Goal: Task Accomplishment & Management: Manage account settings

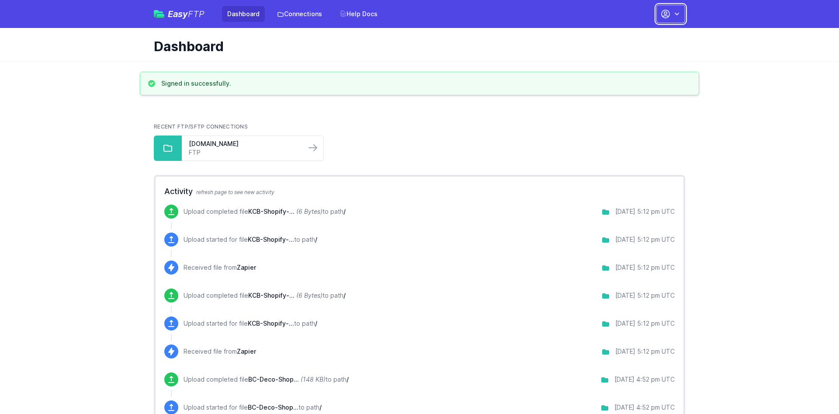
click at [679, 22] on button "button" at bounding box center [671, 14] width 29 height 18
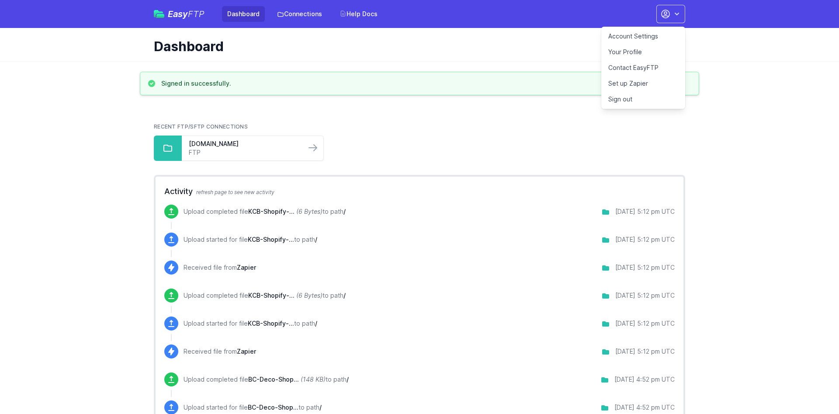
click at [639, 41] on link "Account Settings" at bounding box center [644, 36] width 84 height 16
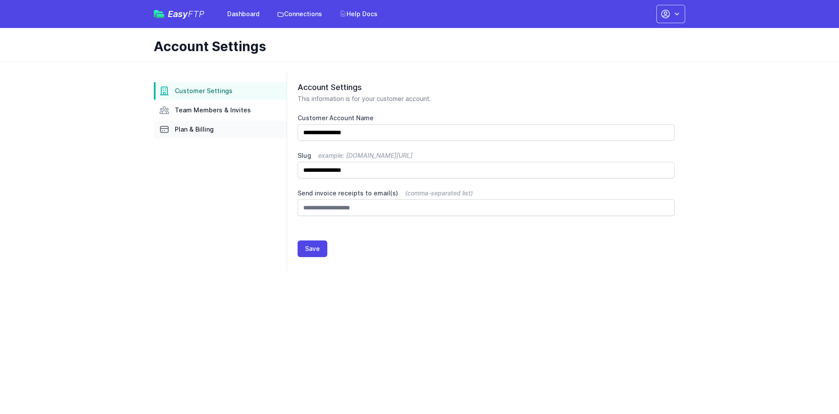
click at [215, 134] on link "Plan & Billing" at bounding box center [220, 129] width 133 height 17
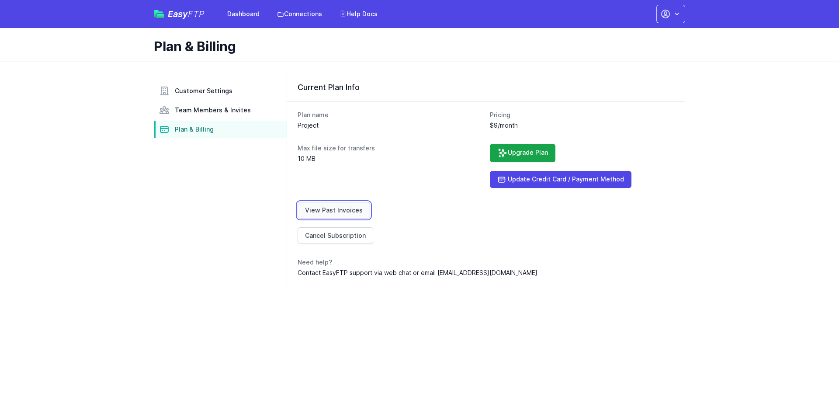
click at [339, 215] on link "View Past Invoices" at bounding box center [334, 210] width 73 height 17
